Goal: Task Accomplishment & Management: Use online tool/utility

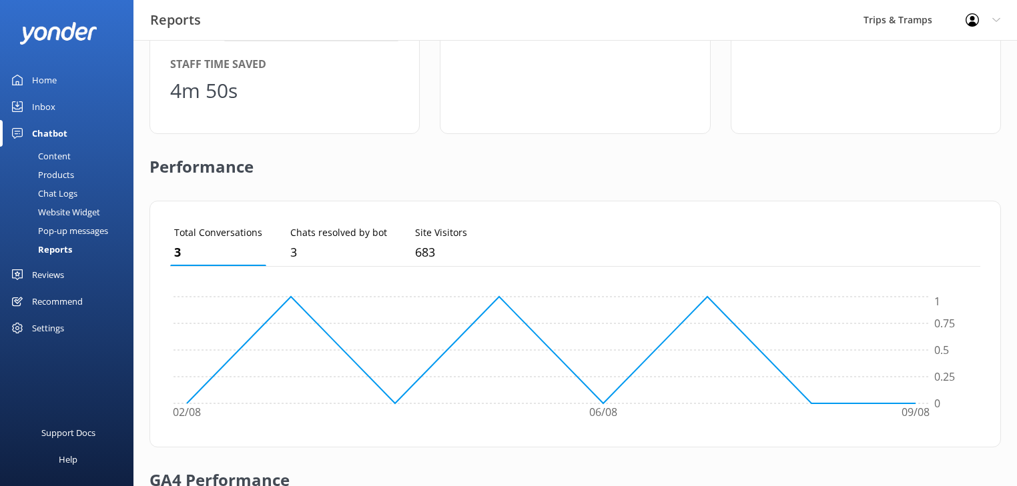
scroll to position [125, 802]
click at [32, 101] on div "Inbox" at bounding box center [43, 106] width 23 height 27
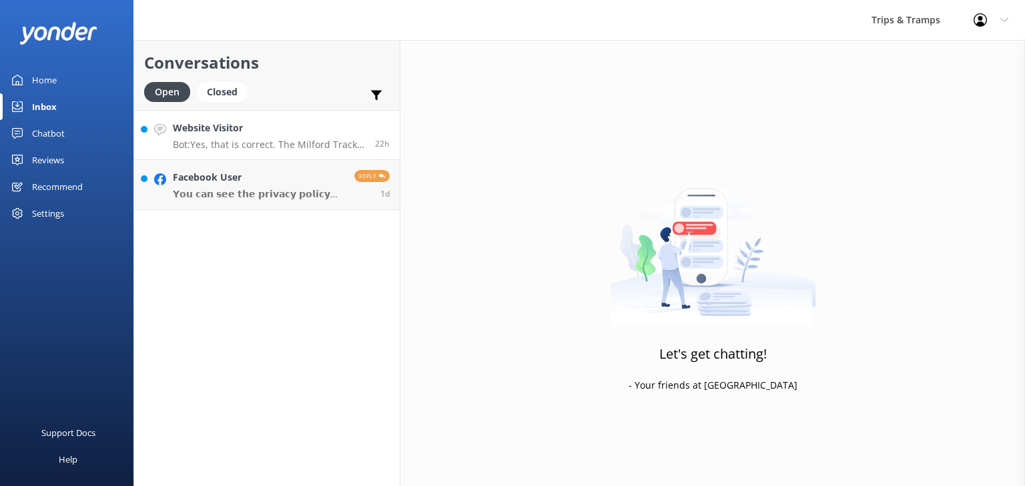
click at [281, 145] on p "Bot: Yes, that is correct. The Milford Track Guided Walk & Boat Cruise departs …" at bounding box center [269, 145] width 192 height 12
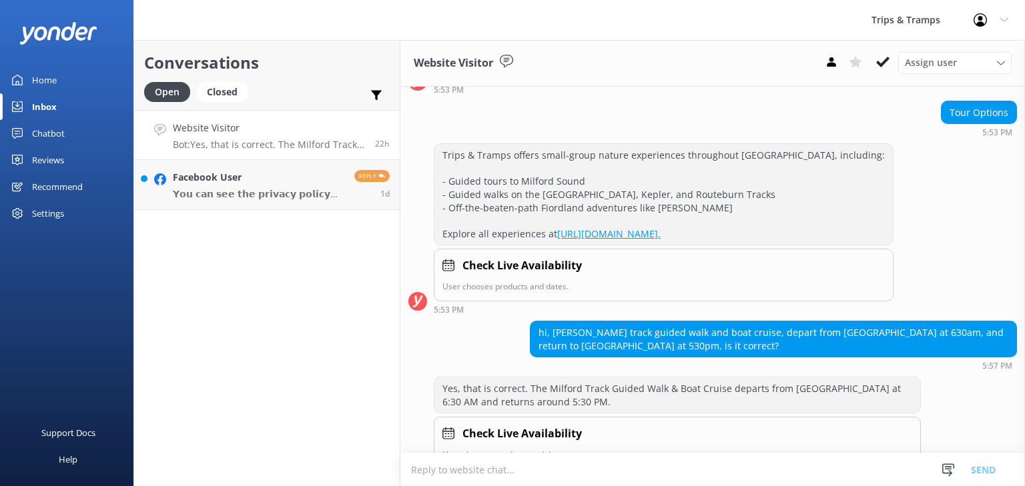
scroll to position [141, 0]
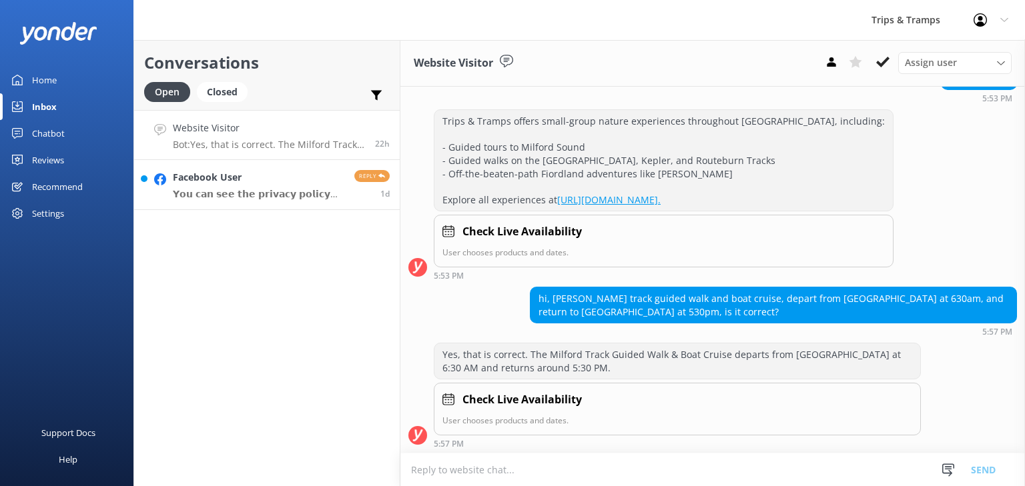
click at [263, 195] on p "𝗬𝗼𝘂 𝗰𝗮𝗻 𝘀𝗲𝗲 𝘁𝗵𝗲 𝗽𝗿𝗶𝘃𝗮𝗰𝘆 𝗽𝗼𝗹𝗶𝗰𝘆 𝗵𝗲𝗿𝗲: [URL][DOMAIN_NAME] 𝗥𝗲𝗽𝗹𝘆 𝗵𝗲𝗿𝗲: [URL][DOMAI…" at bounding box center [258, 194] width 171 height 12
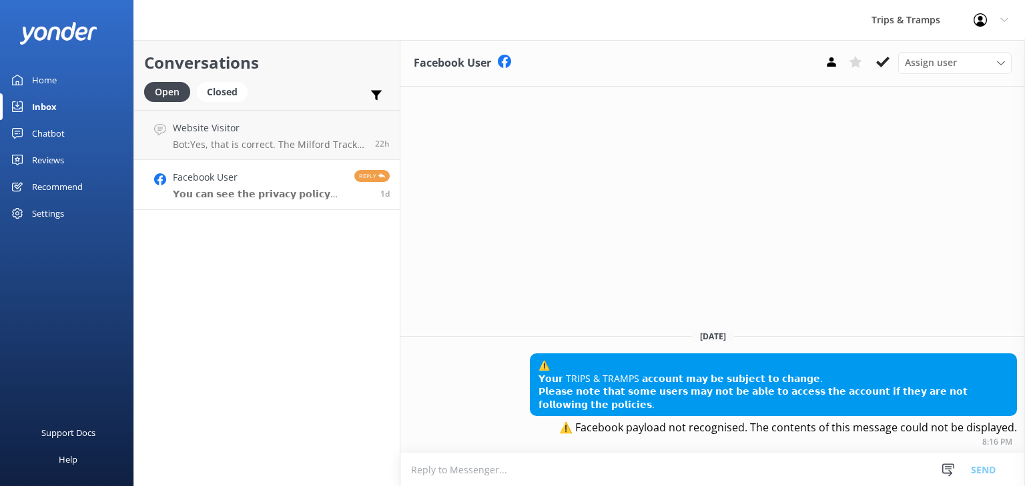
click at [28, 106] on link "Inbox" at bounding box center [66, 106] width 133 height 27
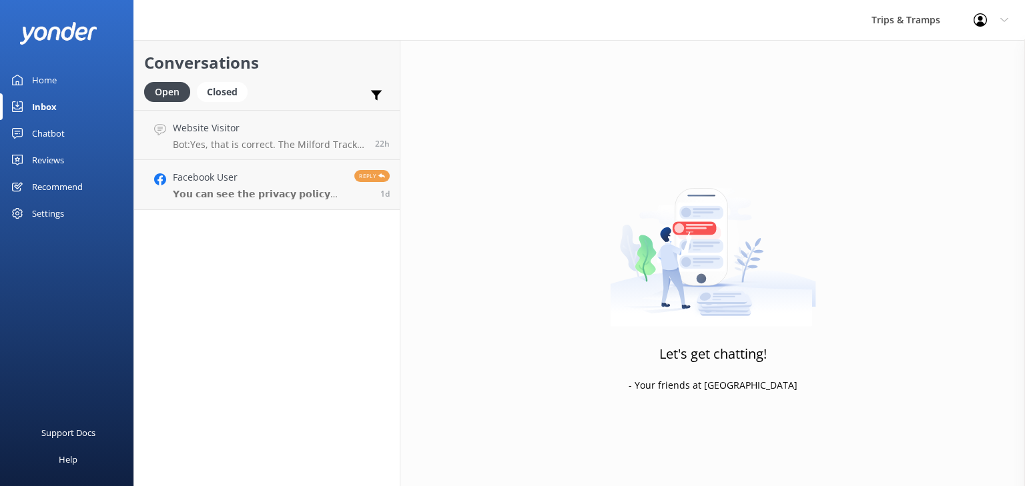
click at [62, 133] on div "Chatbot" at bounding box center [48, 133] width 33 height 27
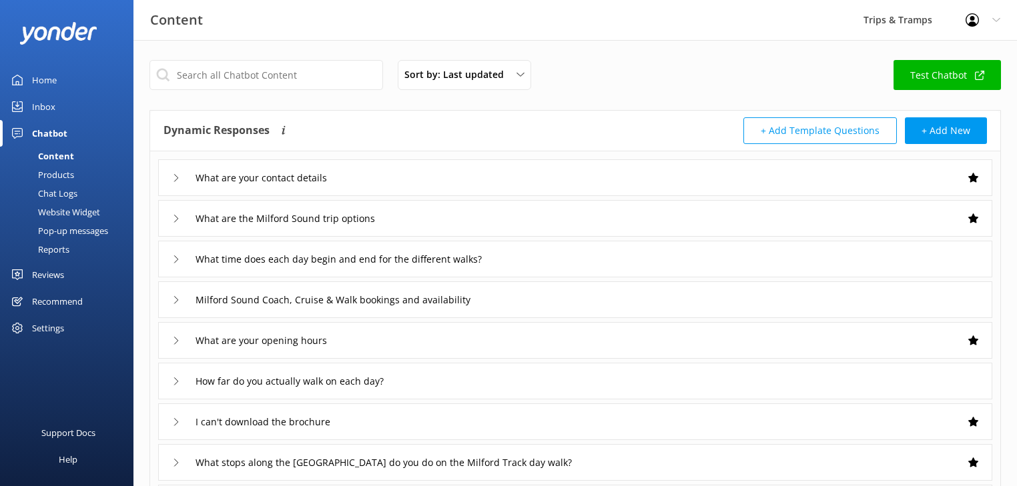
click at [61, 192] on div "Chat Logs" at bounding box center [42, 193] width 69 height 19
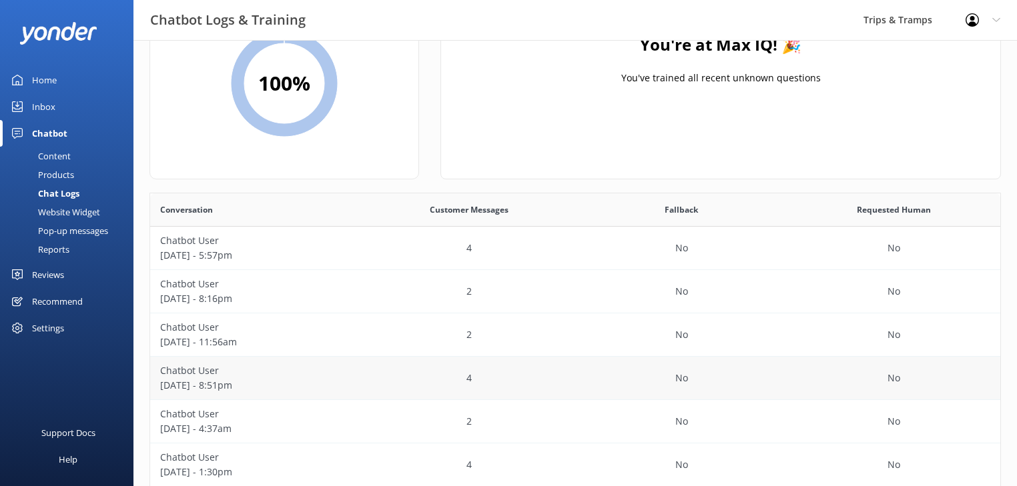
scroll to position [107, 0]
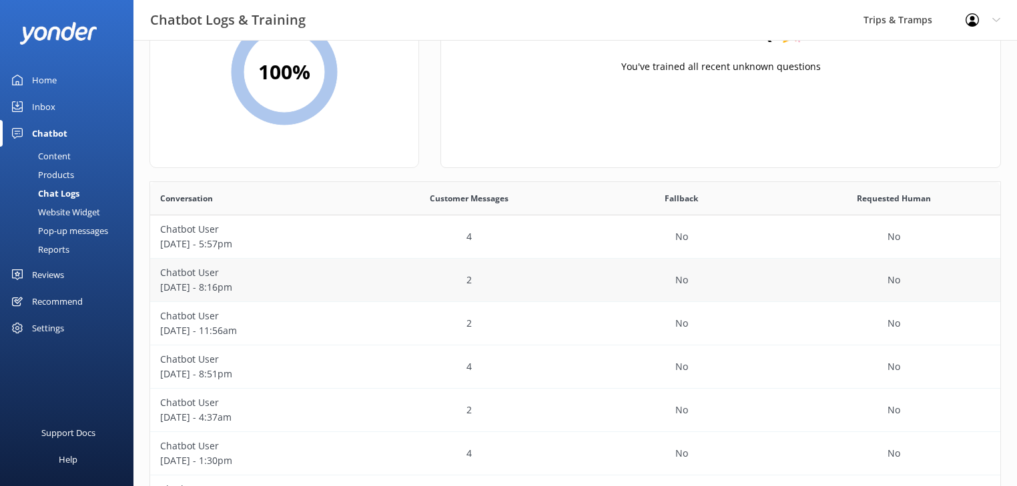
click at [194, 282] on p "[DATE] - 8:16pm" at bounding box center [256, 287] width 193 height 15
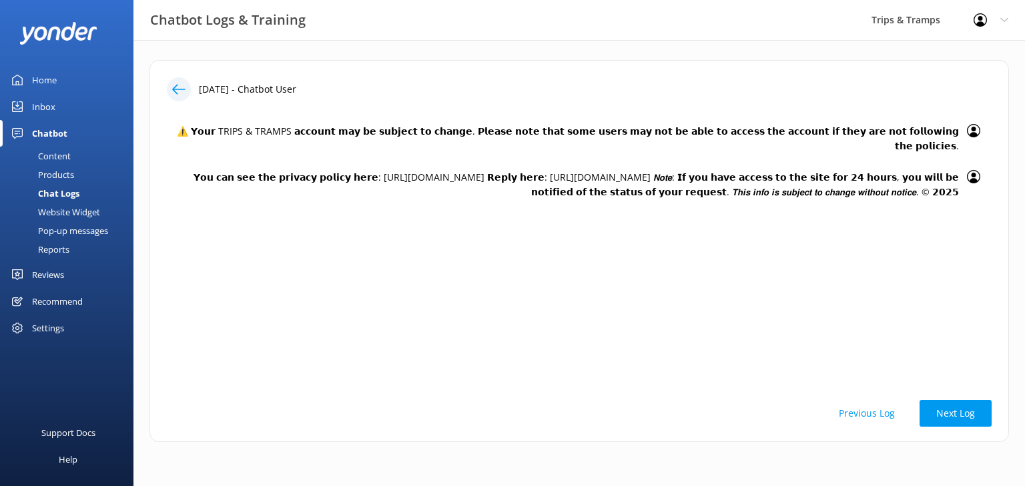
click at [179, 84] on icon at bounding box center [178, 89] width 13 height 13
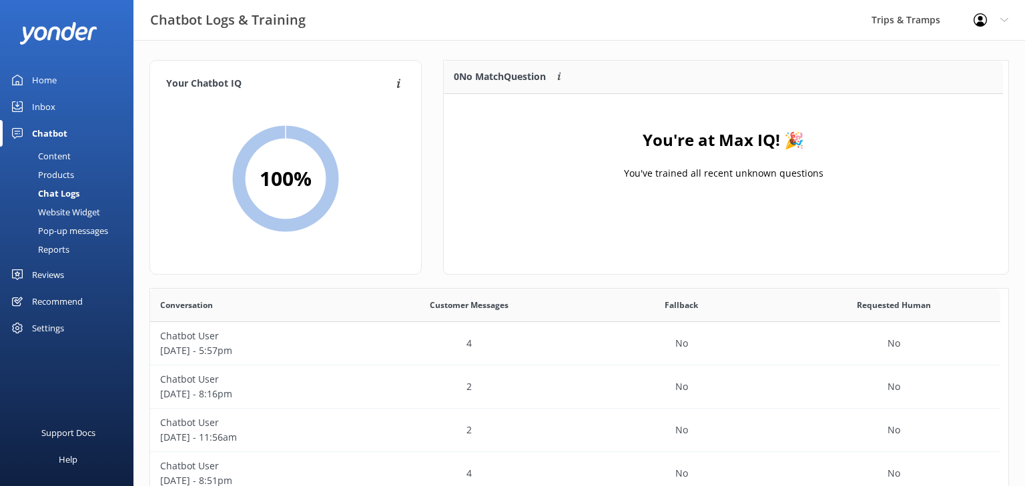
scroll to position [158, 551]
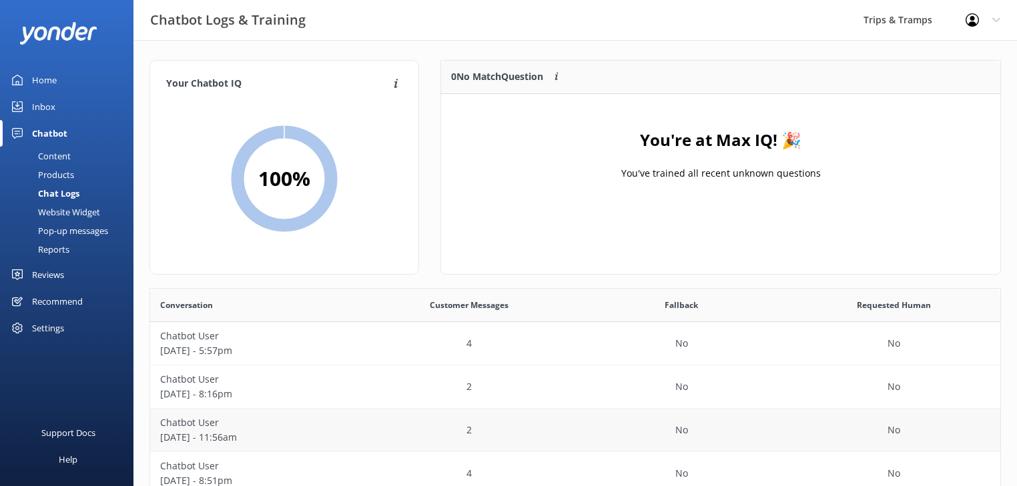
click at [218, 421] on p "Chatbot User" at bounding box center [256, 423] width 193 height 15
